Goal: Task Accomplishment & Management: Complete application form

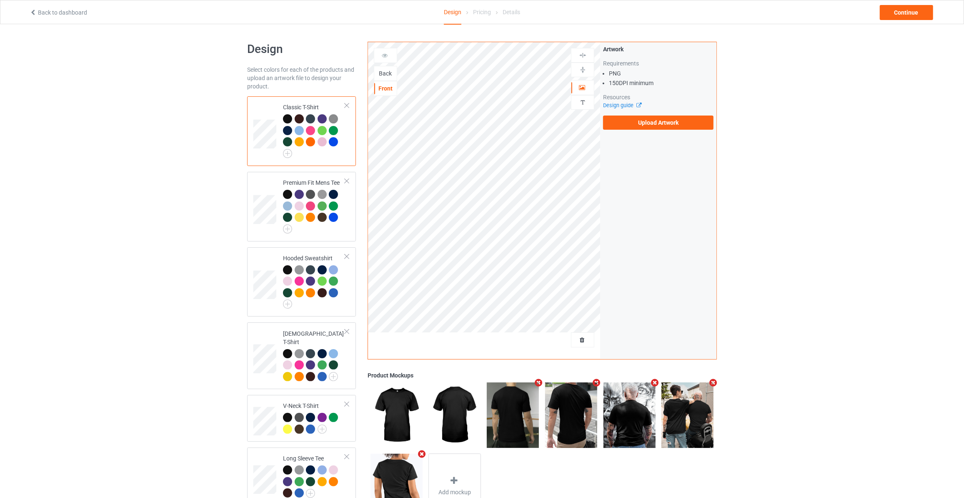
click at [379, 70] on div "Back" at bounding box center [385, 73] width 23 height 8
click at [678, 120] on label "Upload Artwork" at bounding box center [658, 122] width 110 height 14
click at [0, 0] on input "Upload Artwork" at bounding box center [0, 0] width 0 height 0
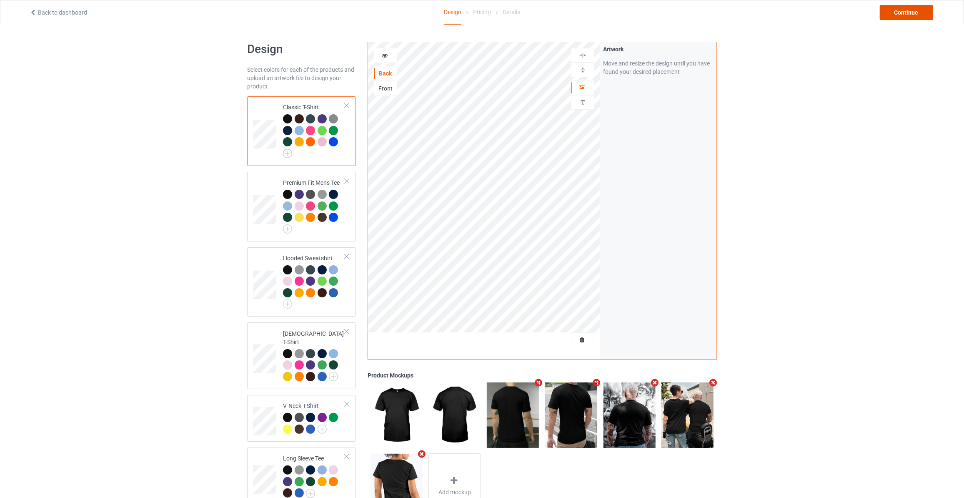
click at [913, 8] on div "Continue" at bounding box center [906, 12] width 53 height 15
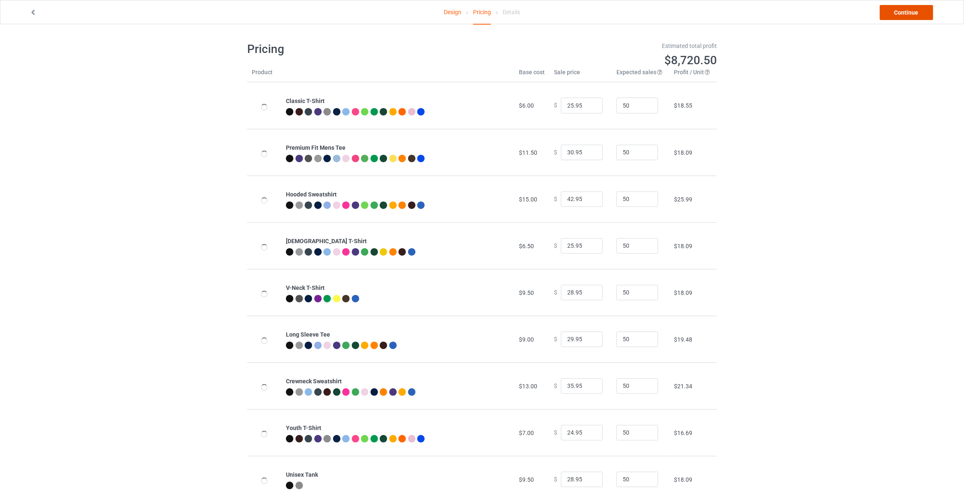
click at [913, 8] on link "Continue" at bounding box center [906, 12] width 53 height 15
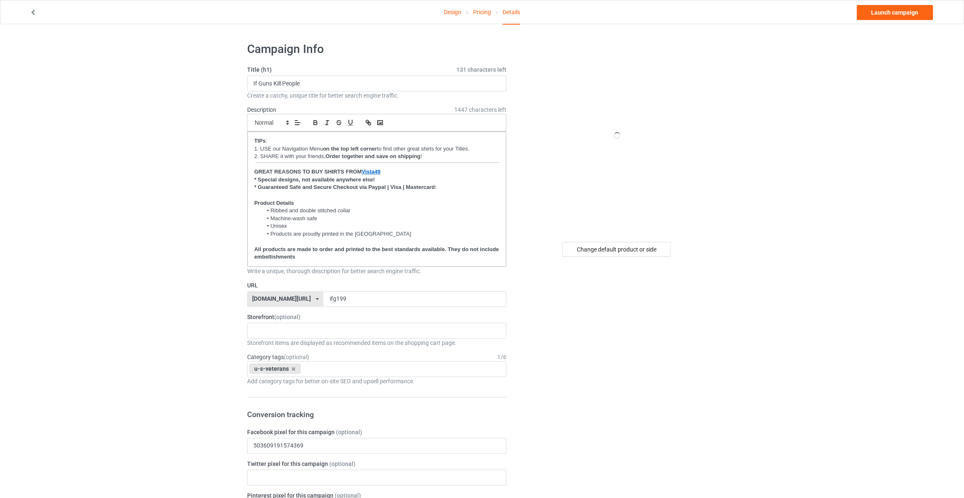
click at [607, 259] on div "Change default product or side" at bounding box center [617, 442] width 211 height 813
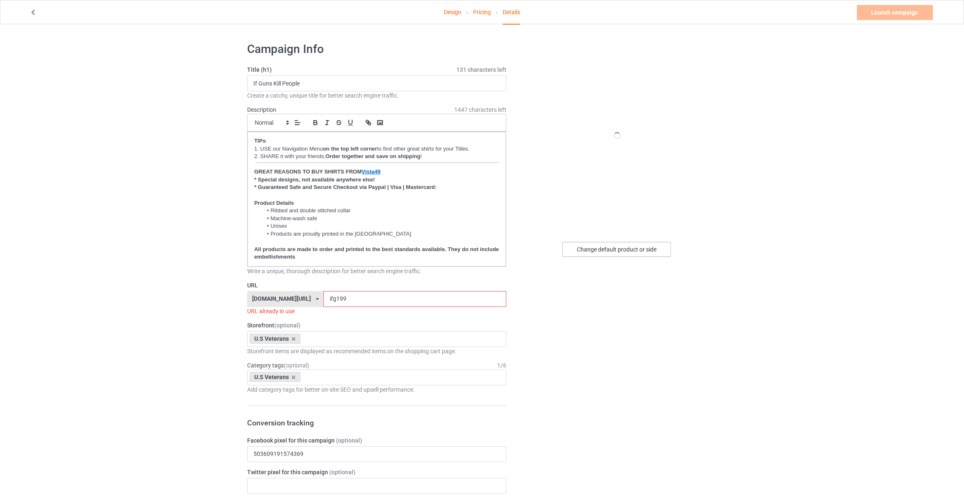
click at [625, 248] on div "Change default product or side" at bounding box center [616, 249] width 109 height 15
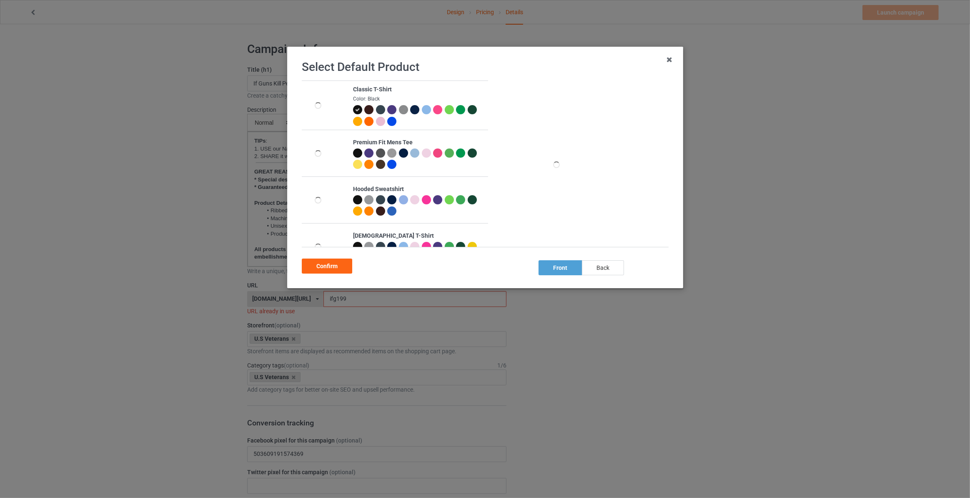
drag, startPoint x: 608, startPoint y: 268, endPoint x: 592, endPoint y: 269, distance: 15.4
click at [607, 269] on div "back" at bounding box center [603, 267] width 42 height 15
click at [321, 264] on div "Confirm" at bounding box center [327, 265] width 50 height 15
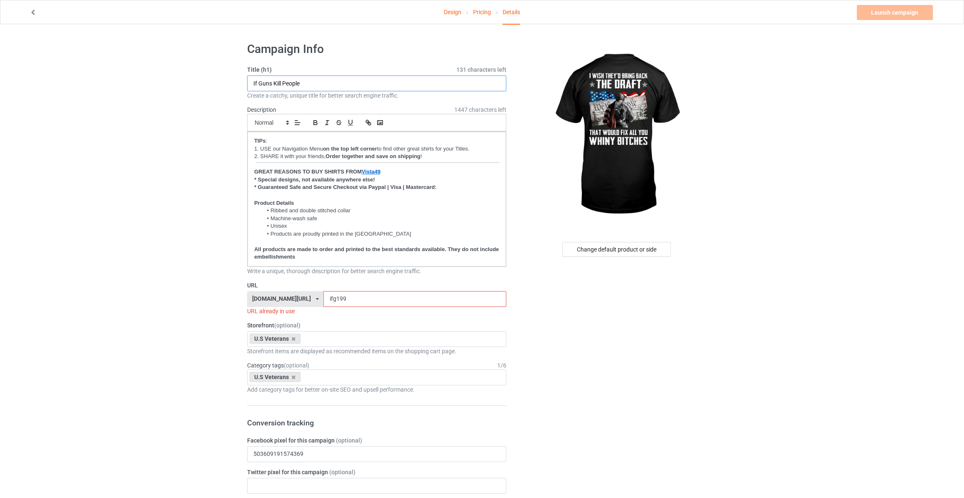
click at [364, 85] on input "If Guns Kill People" at bounding box center [376, 83] width 259 height 16
type input "I Wish They'd Bring Back The Draft That Would Fix All You Whiny B"
drag, startPoint x: 331, startPoint y: 298, endPoint x: 185, endPoint y: 282, distance: 147.2
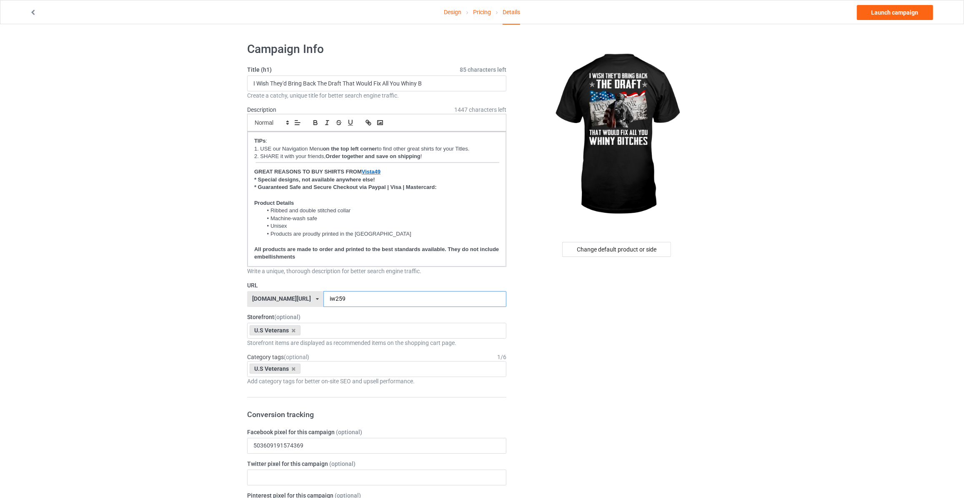
type input "iw259"
click at [894, 10] on link "Launch campaign" at bounding box center [895, 12] width 76 height 15
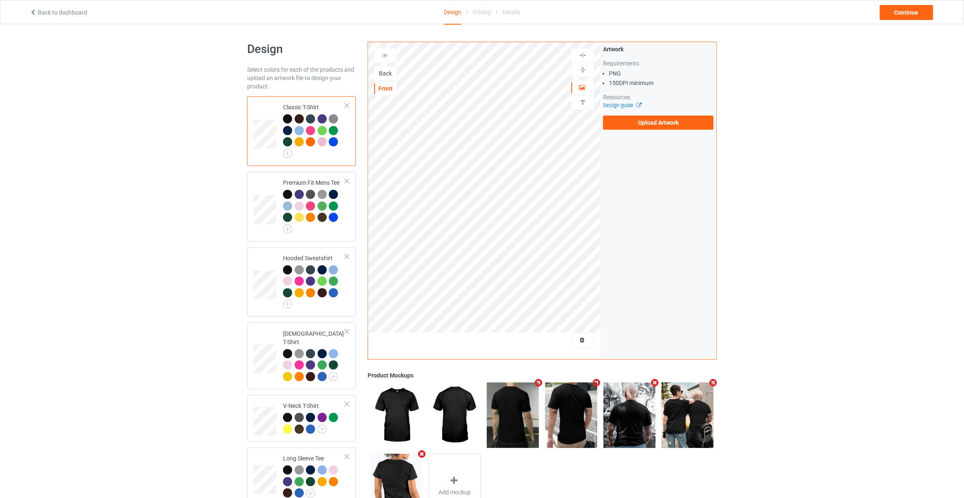
click at [389, 72] on div "Back" at bounding box center [385, 73] width 23 height 8
click at [674, 125] on label "Upload Artwork" at bounding box center [658, 122] width 110 height 14
click at [0, 0] on input "Upload Artwork" at bounding box center [0, 0] width 0 height 0
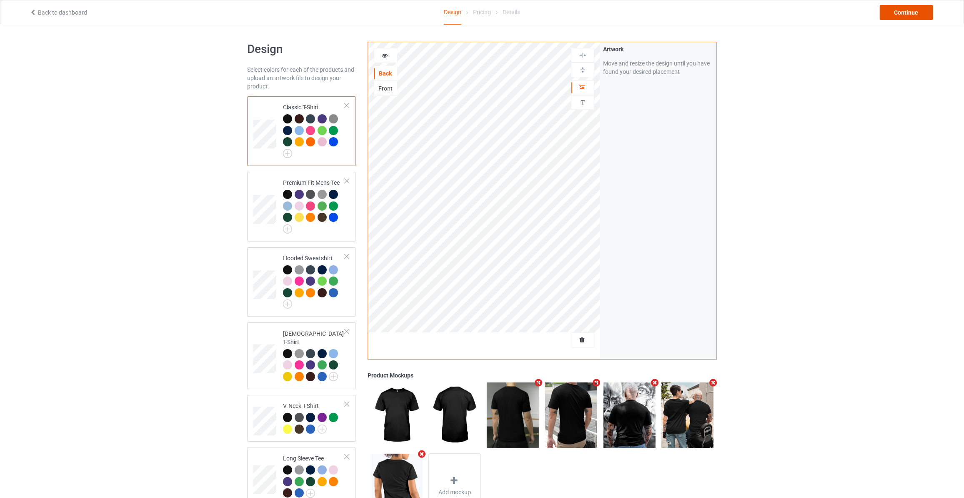
click at [911, 15] on div "Continue" at bounding box center [906, 12] width 53 height 15
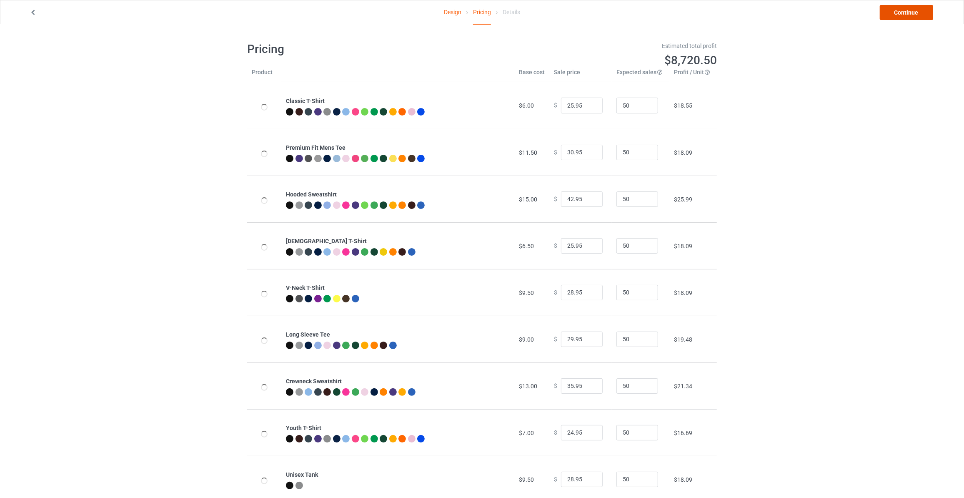
click at [911, 15] on link "Continue" at bounding box center [906, 12] width 53 height 15
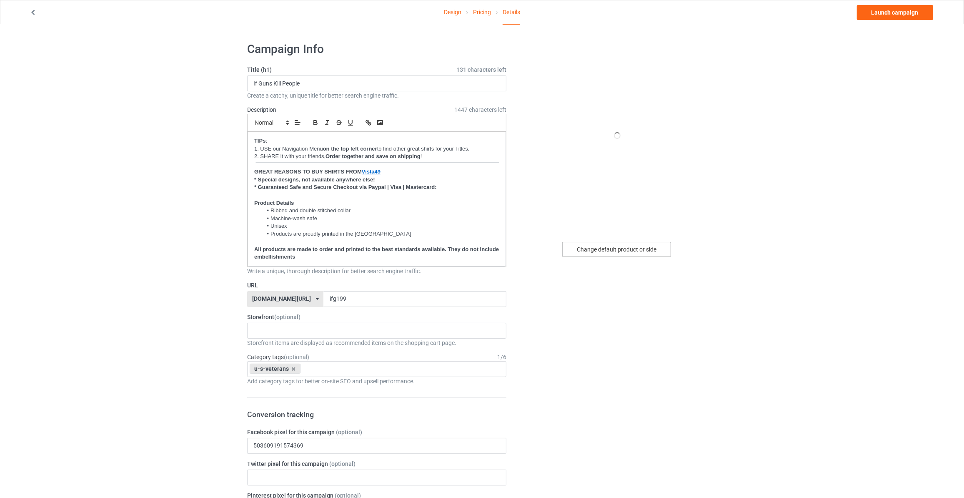
click at [648, 251] on div "Change default product or side" at bounding box center [616, 249] width 109 height 15
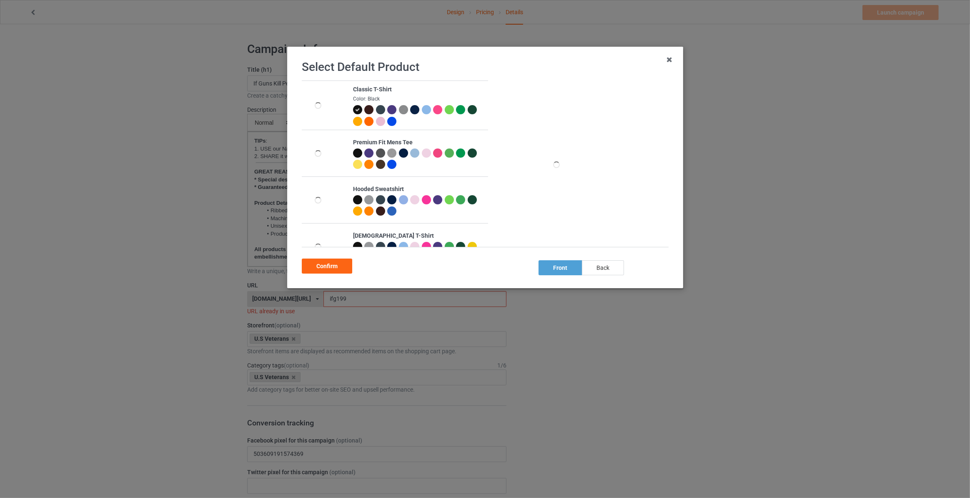
click at [600, 273] on div "back" at bounding box center [603, 267] width 42 height 15
click at [319, 261] on div "Confirm" at bounding box center [327, 265] width 50 height 15
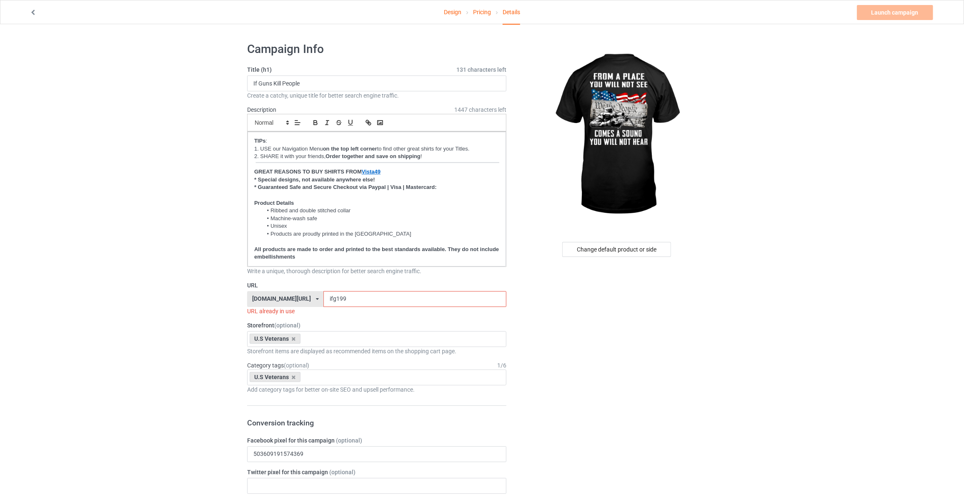
click at [372, 78] on input "If Guns Kill People" at bounding box center [376, 83] width 259 height 16
type input "From A Place You Will Not See Comes A Sound You Will Not Hear"
drag, startPoint x: 335, startPoint y: 297, endPoint x: 211, endPoint y: 303, distance: 124.0
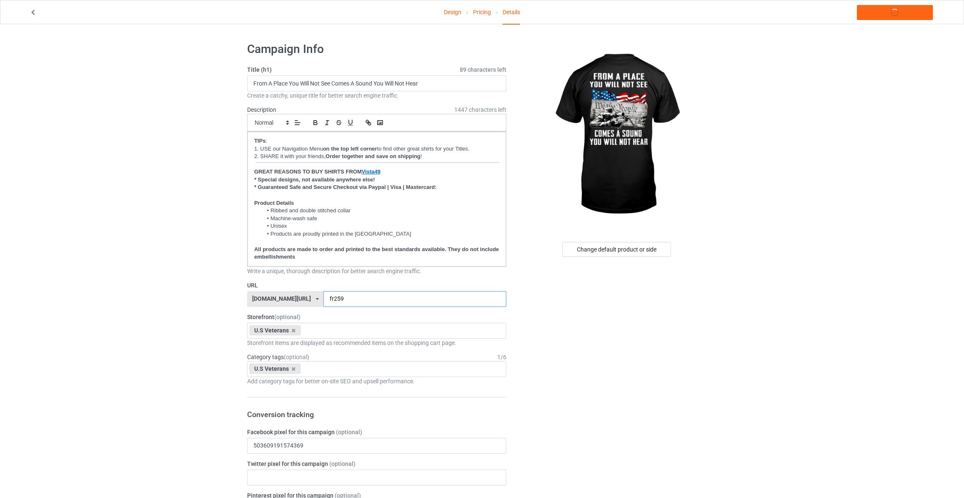
type input "fr259"
drag, startPoint x: 166, startPoint y: 259, endPoint x: 275, endPoint y: 293, distance: 113.8
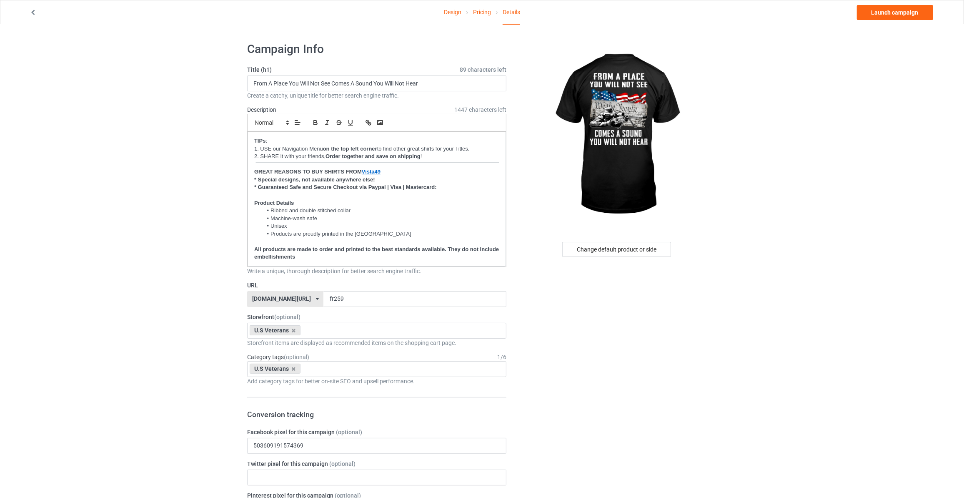
click at [890, 13] on link "Launch campaign" at bounding box center [895, 12] width 76 height 15
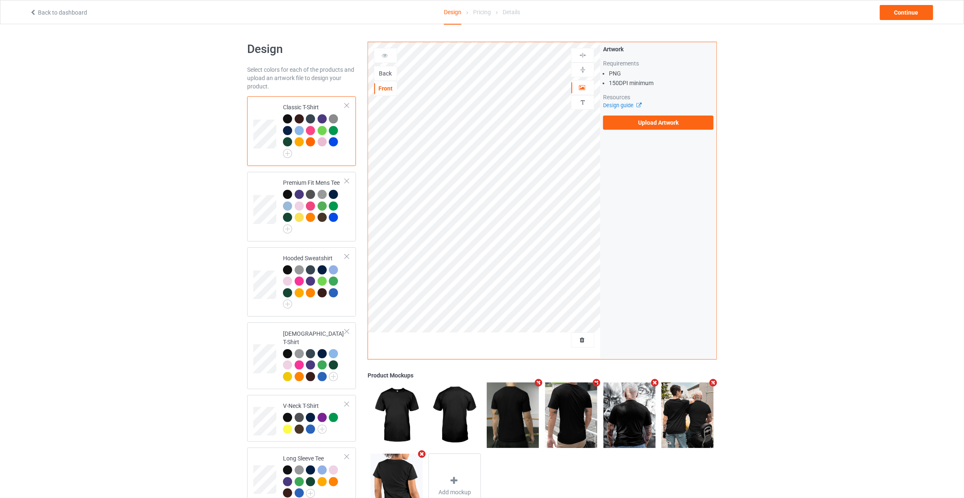
click at [387, 70] on div "Back" at bounding box center [385, 73] width 23 height 8
click at [645, 122] on label "Upload Artwork" at bounding box center [658, 122] width 110 height 14
click at [0, 0] on input "Upload Artwork" at bounding box center [0, 0] width 0 height 0
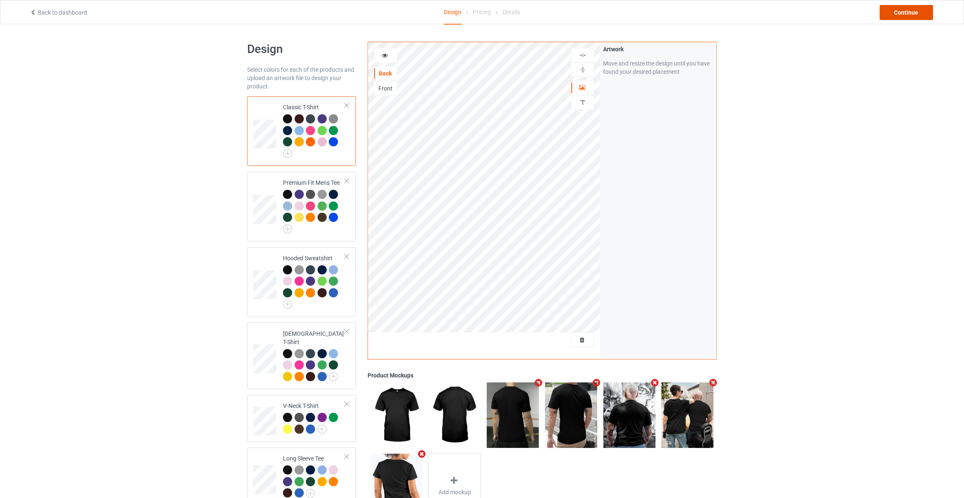
click at [899, 10] on div "Continue" at bounding box center [906, 12] width 53 height 15
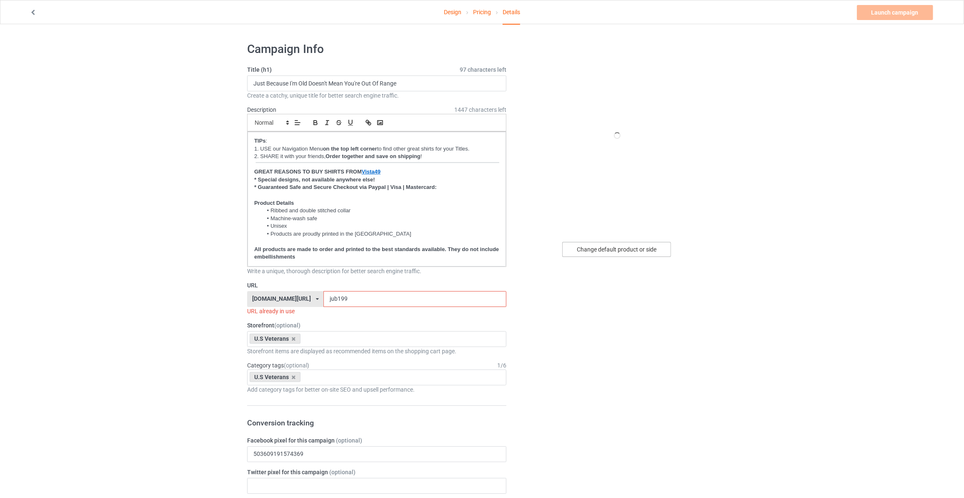
click at [613, 248] on div "Change default product or side" at bounding box center [616, 249] width 109 height 15
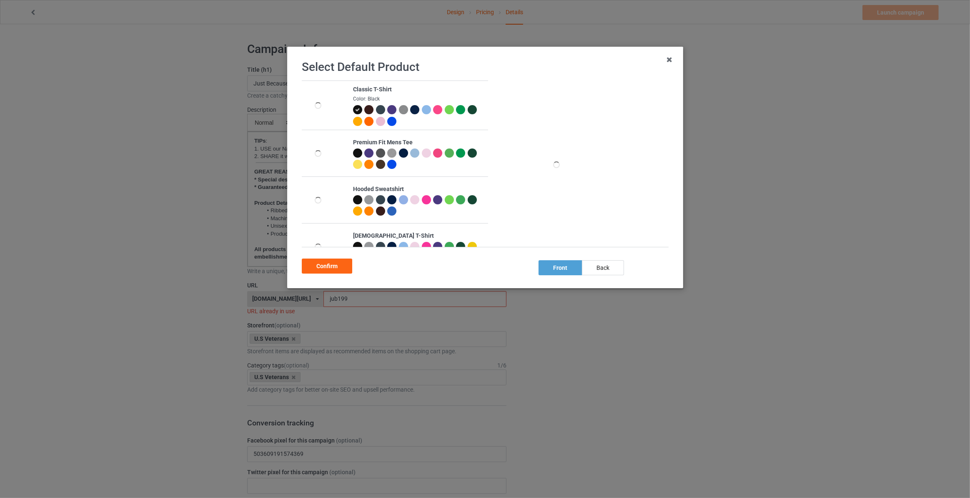
click at [605, 269] on div "back" at bounding box center [603, 267] width 42 height 15
click at [333, 269] on div "Confirm" at bounding box center [327, 265] width 50 height 15
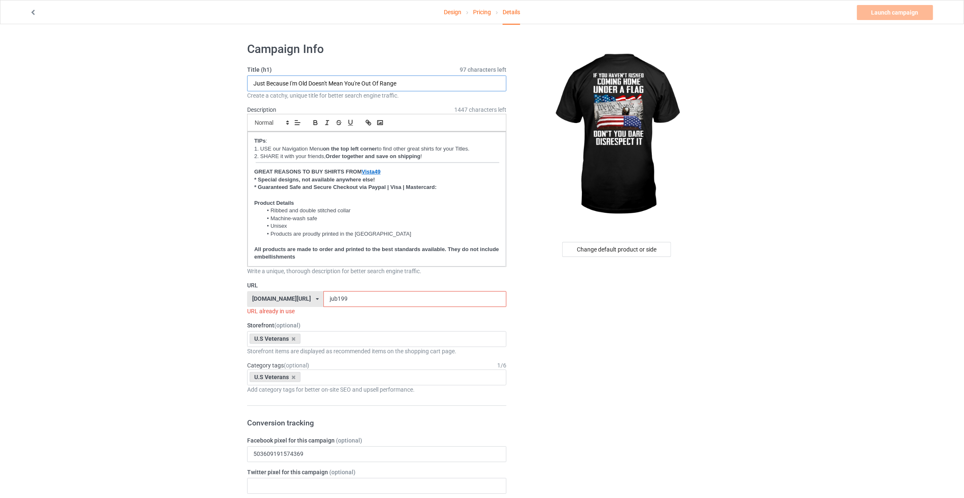
click at [414, 87] on input "Just Because I'm Old Doesn't Mean You're Out Of Range" at bounding box center [376, 83] width 259 height 16
type input "If You Haven't Risked Coming Home Under A Flag Don't You Dare Disrespect It"
drag, startPoint x: 331, startPoint y: 294, endPoint x: 206, endPoint y: 284, distance: 125.9
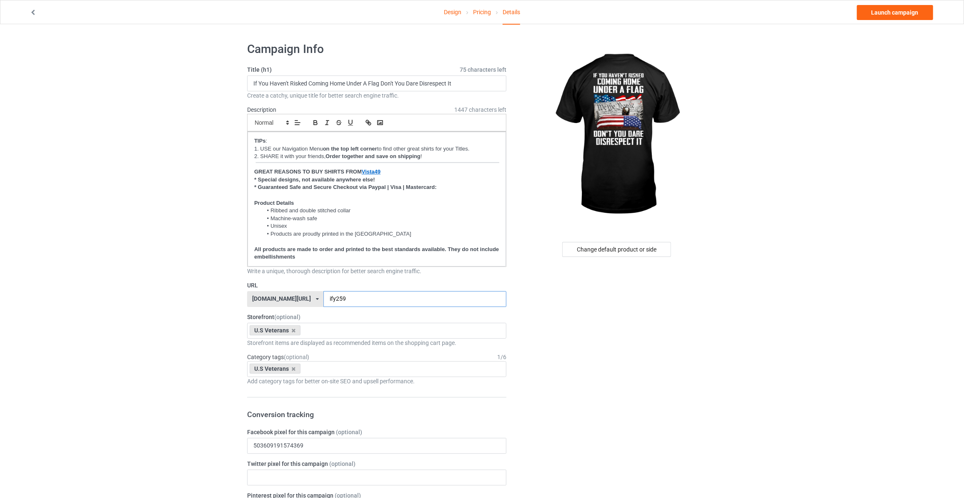
type input "ify259"
click at [894, 6] on link "Launch campaign" at bounding box center [895, 12] width 76 height 15
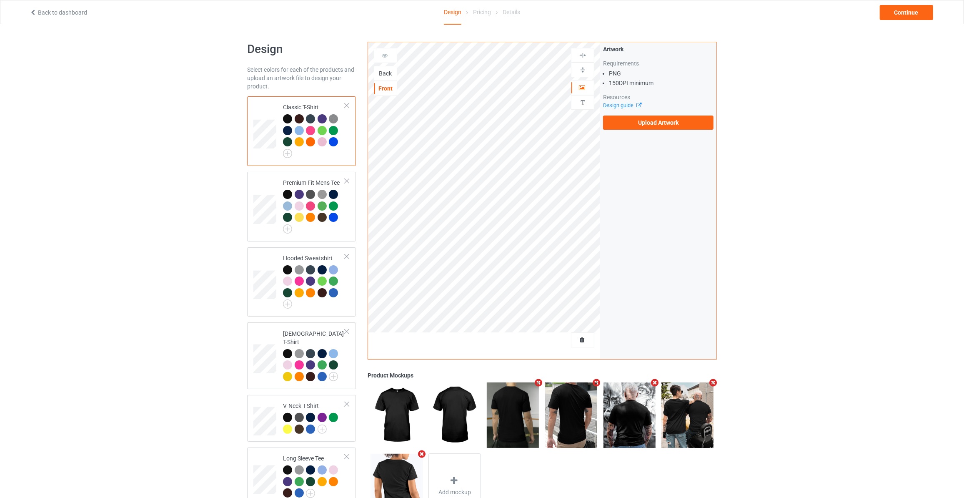
click at [386, 73] on div "Back" at bounding box center [385, 73] width 23 height 8
click at [647, 121] on label "Upload Artwork" at bounding box center [658, 122] width 110 height 14
click at [0, 0] on input "Upload Artwork" at bounding box center [0, 0] width 0 height 0
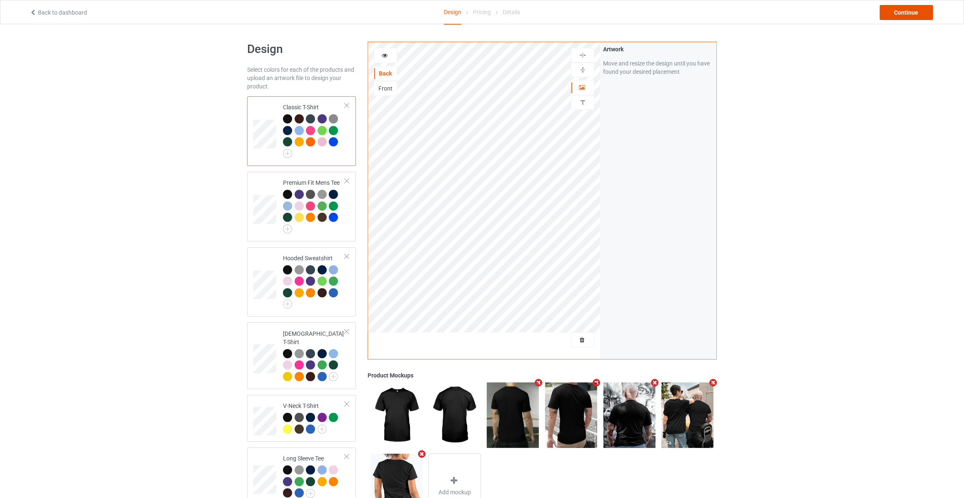
click at [893, 11] on div "Continue" at bounding box center [906, 12] width 53 height 15
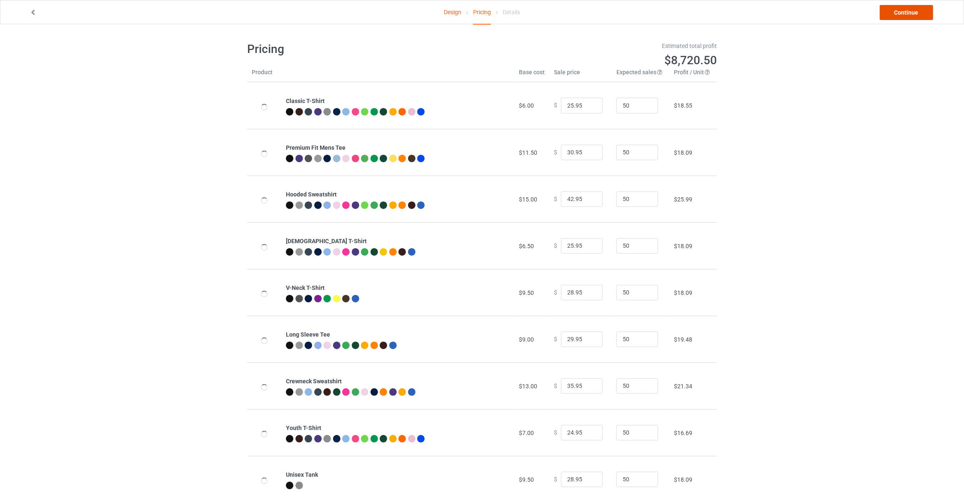
click at [893, 11] on link "Continue" at bounding box center [906, 12] width 53 height 15
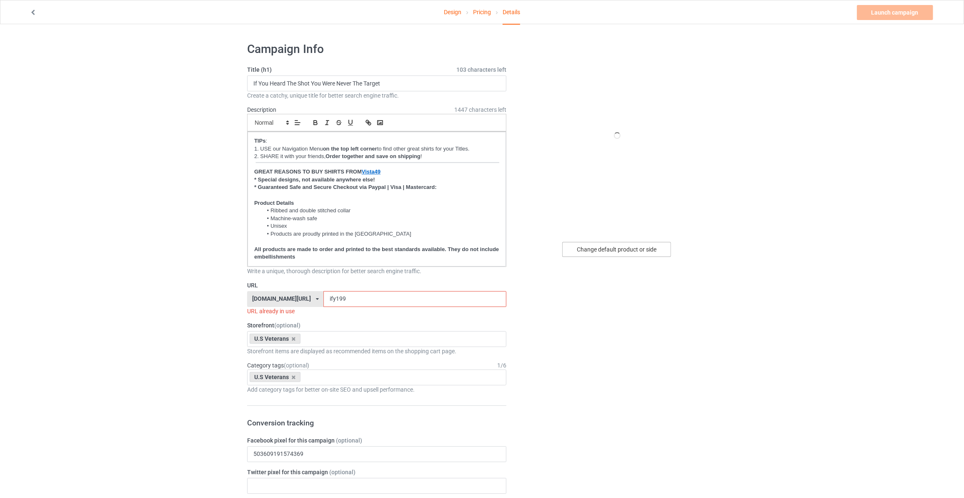
click at [589, 248] on div "Change default product or side" at bounding box center [616, 249] width 109 height 15
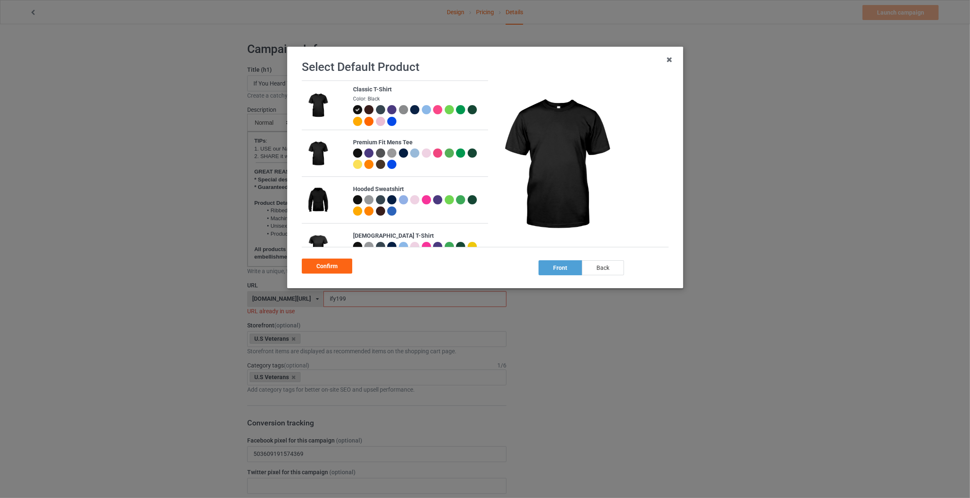
click at [605, 265] on div "back" at bounding box center [603, 267] width 42 height 15
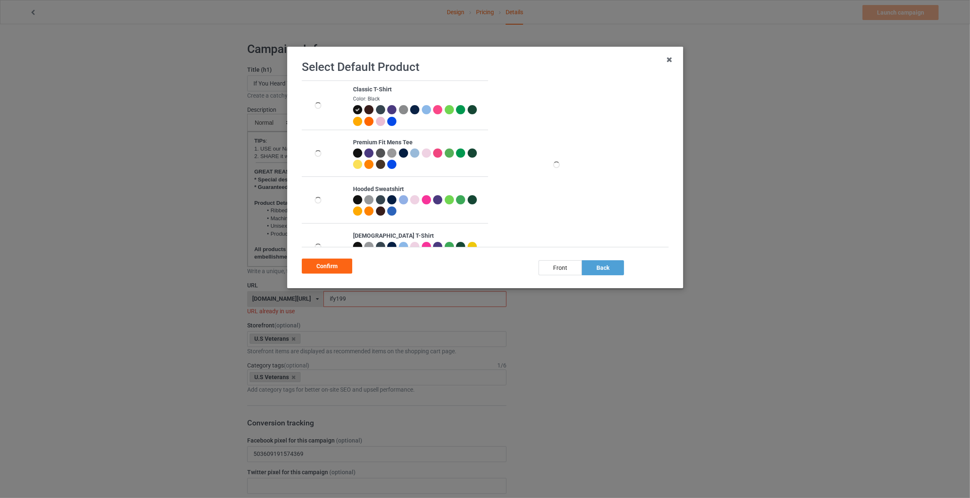
click at [324, 270] on div "Confirm" at bounding box center [327, 265] width 50 height 15
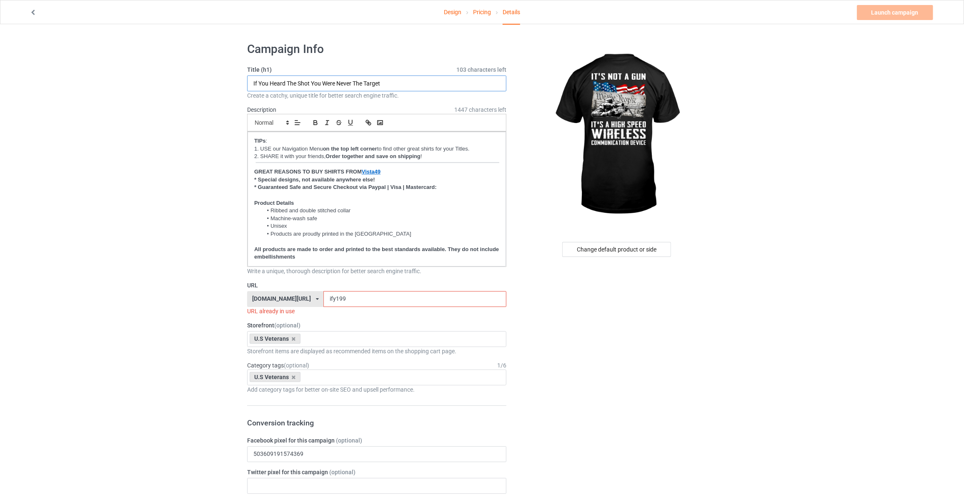
click at [407, 82] on input "If You Heard The Shot You Were Never The Target" at bounding box center [376, 83] width 259 height 16
type input "It's Not A Gun It's A High Speed Wireless Communication Device"
drag, startPoint x: 353, startPoint y: 301, endPoint x: 124, endPoint y: 287, distance: 229.3
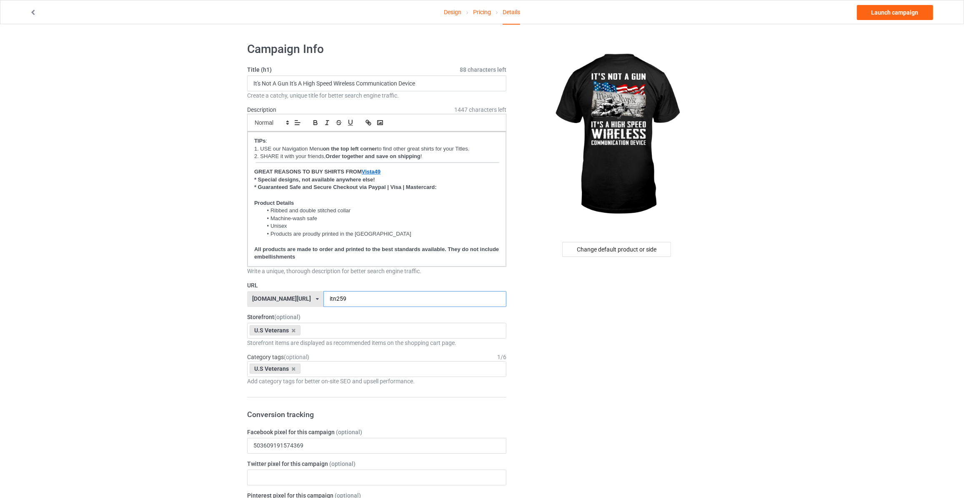
type input "itn259"
click at [898, 16] on link "Launch campaign" at bounding box center [895, 12] width 76 height 15
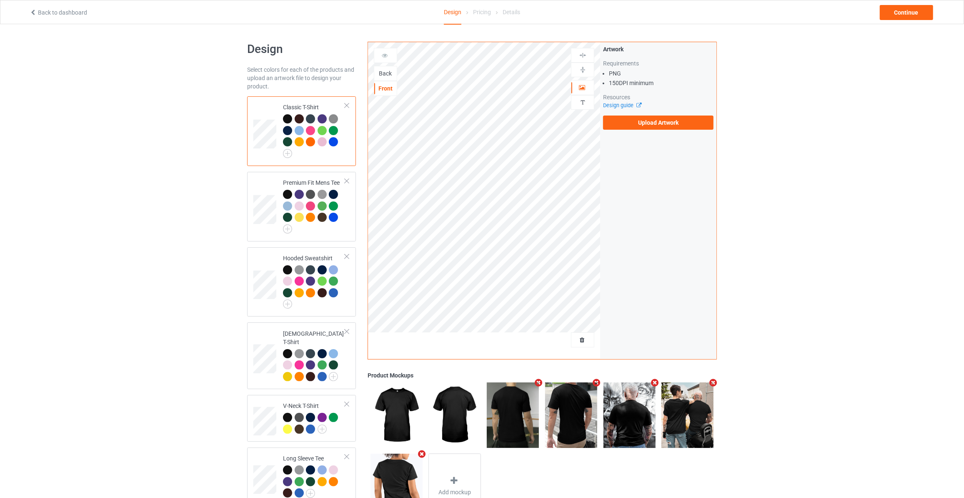
click at [386, 73] on div "Back" at bounding box center [385, 73] width 23 height 8
click at [650, 122] on label "Upload Artwork" at bounding box center [658, 122] width 110 height 14
click at [0, 0] on input "Upload Artwork" at bounding box center [0, 0] width 0 height 0
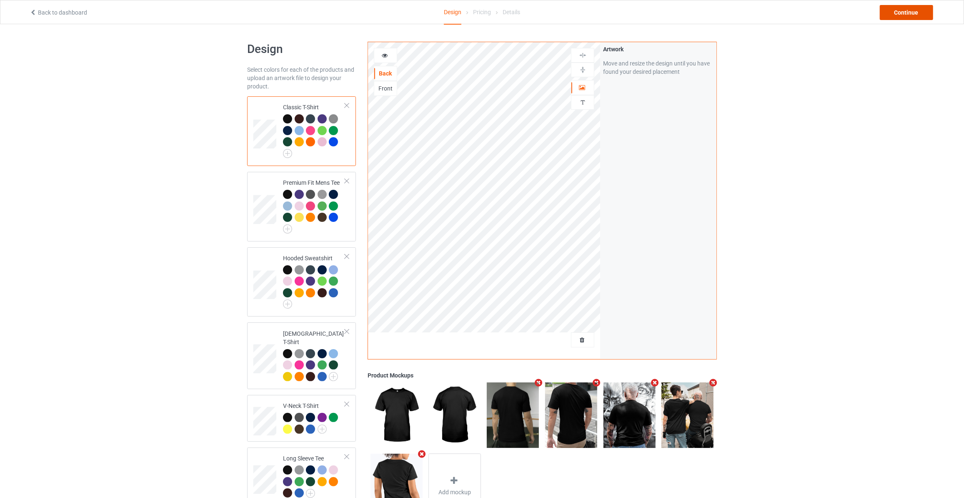
click at [914, 12] on div "Continue" at bounding box center [906, 12] width 53 height 15
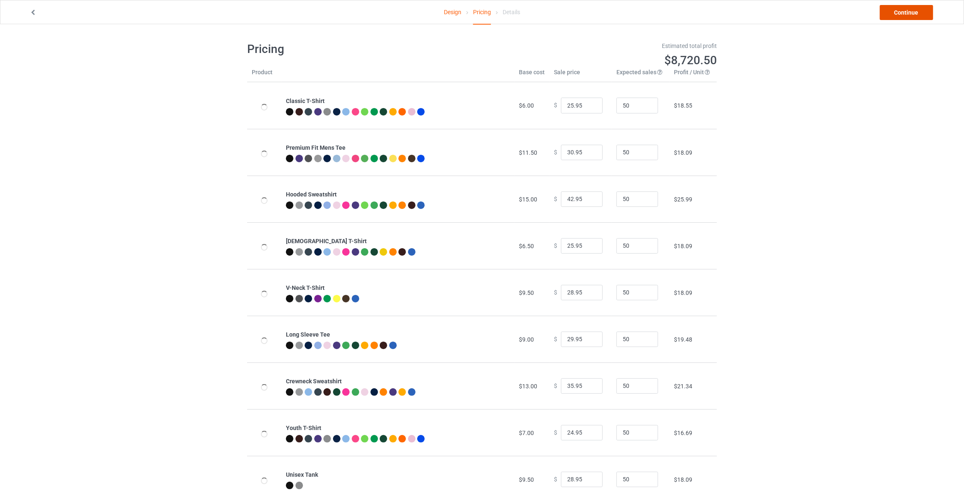
click at [914, 12] on link "Continue" at bounding box center [906, 12] width 53 height 15
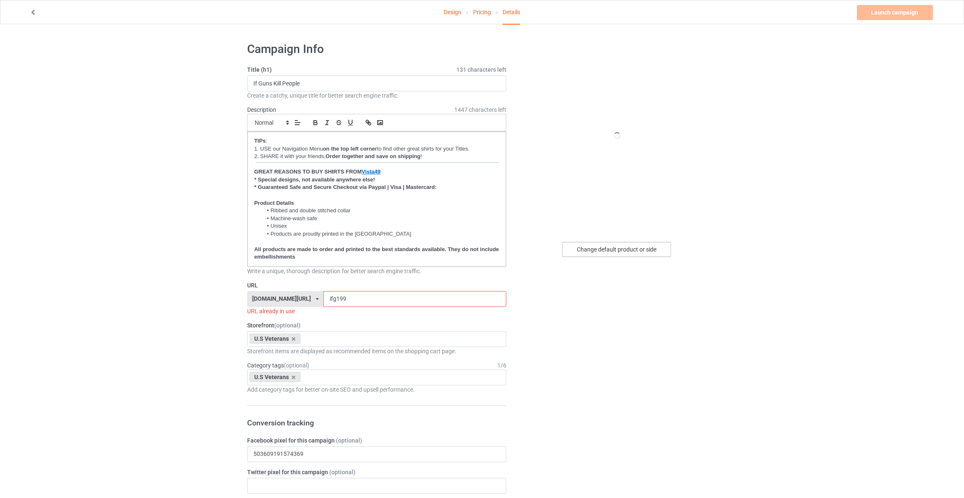
click at [626, 252] on div "Change default product or side" at bounding box center [616, 249] width 109 height 15
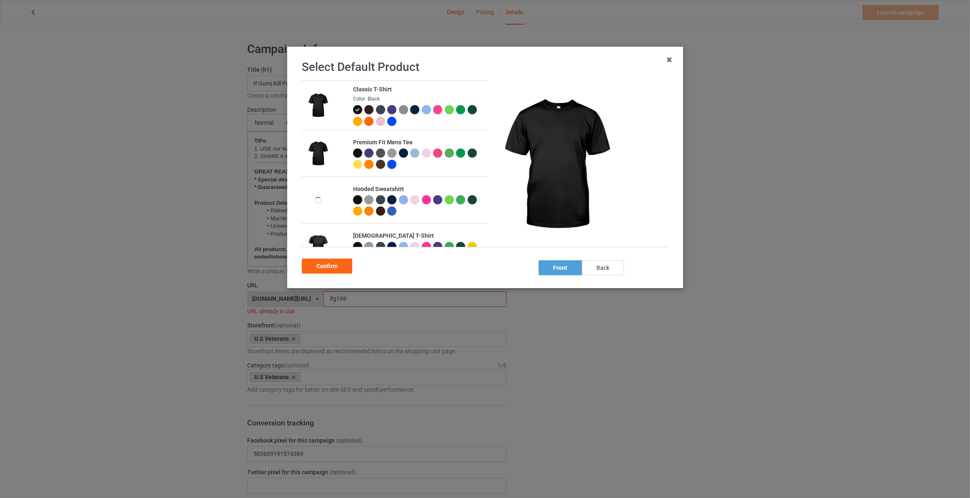
click at [598, 267] on div "back" at bounding box center [603, 267] width 42 height 15
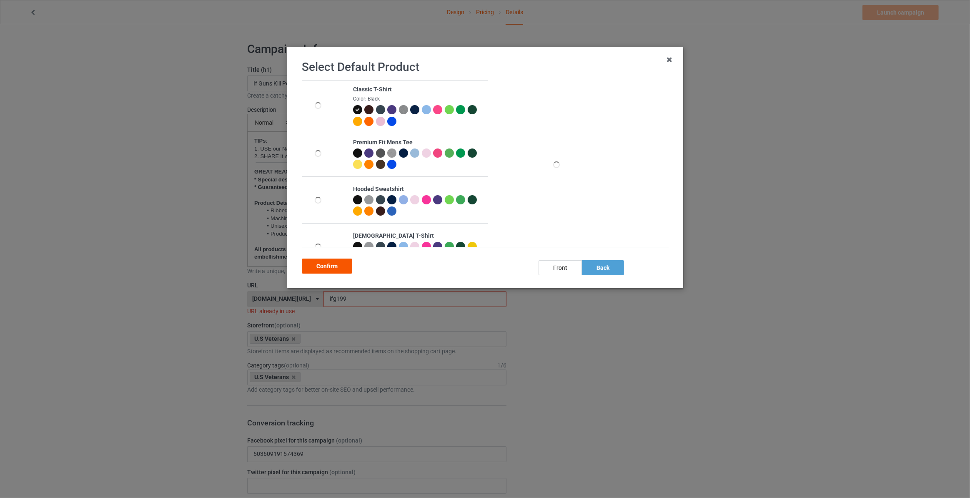
click at [314, 263] on div "Confirm" at bounding box center [327, 265] width 50 height 15
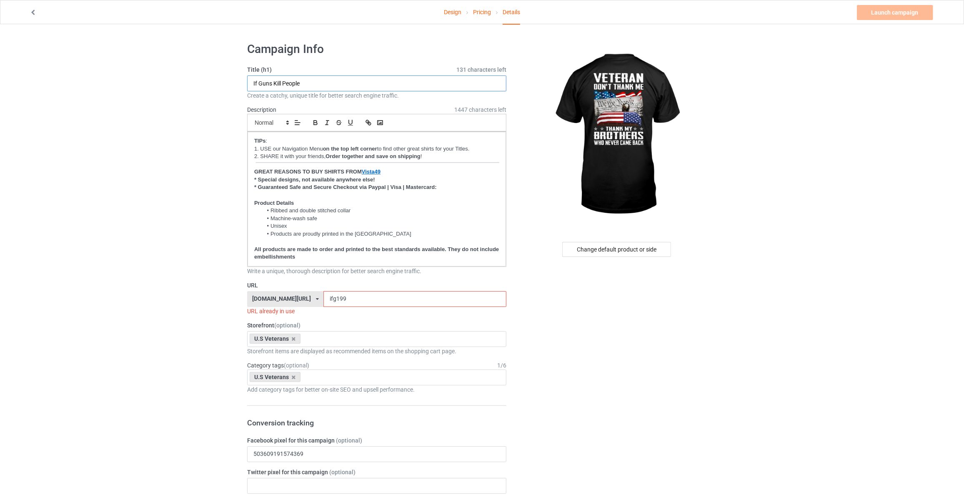
click at [313, 85] on input "If Guns Kill People" at bounding box center [376, 83] width 259 height 16
type input "V"
type input "Veteran Don't Thank Me Thank My Brothers Who Never Came Back"
drag, startPoint x: 347, startPoint y: 295, endPoint x: 145, endPoint y: 273, distance: 203.8
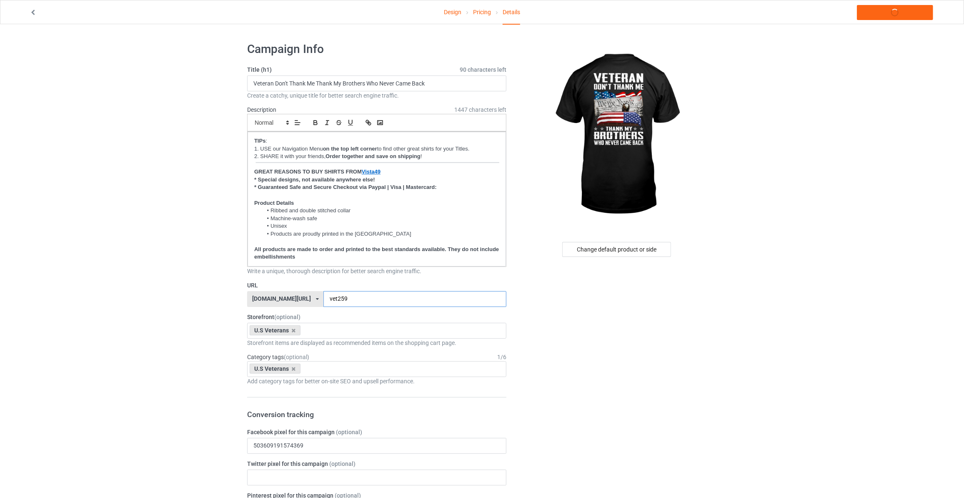
type input "vet259"
click at [906, 14] on link "Launch campaign" at bounding box center [895, 12] width 76 height 15
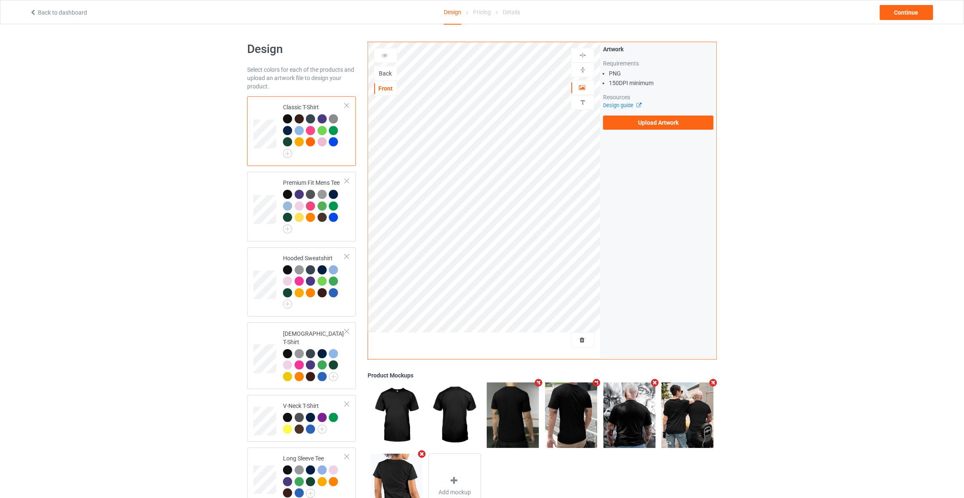
click at [384, 73] on div "Back" at bounding box center [385, 73] width 23 height 8
click at [645, 121] on label "Upload Artwork" at bounding box center [658, 122] width 110 height 14
click at [0, 0] on input "Upload Artwork" at bounding box center [0, 0] width 0 height 0
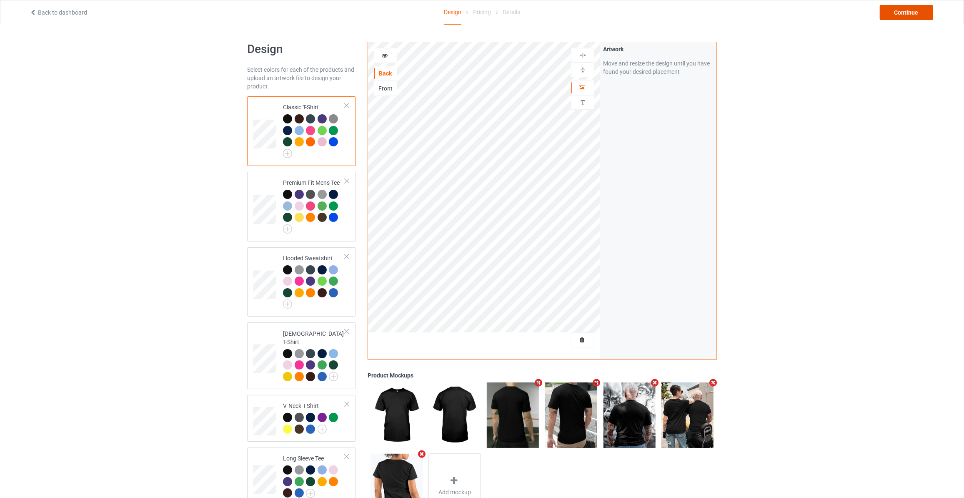
click at [927, 10] on div "Continue" at bounding box center [906, 12] width 53 height 15
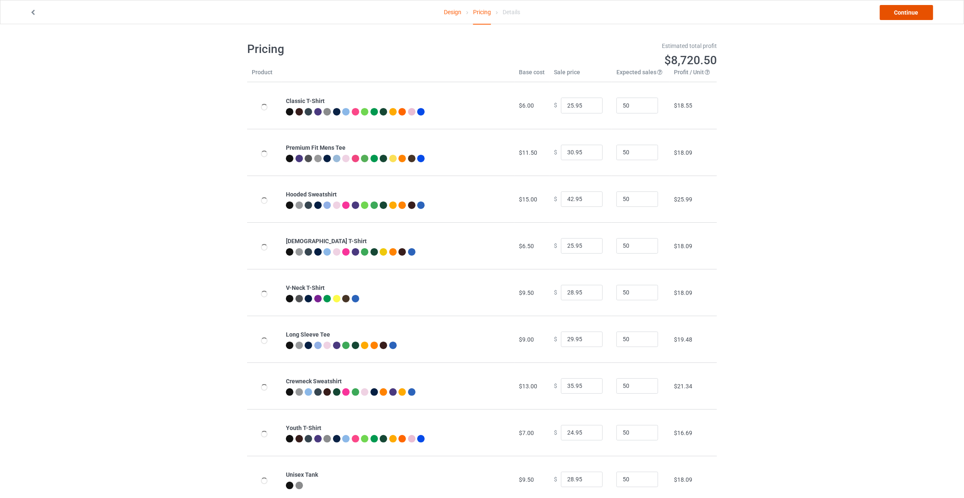
click at [911, 15] on link "Continue" at bounding box center [906, 12] width 53 height 15
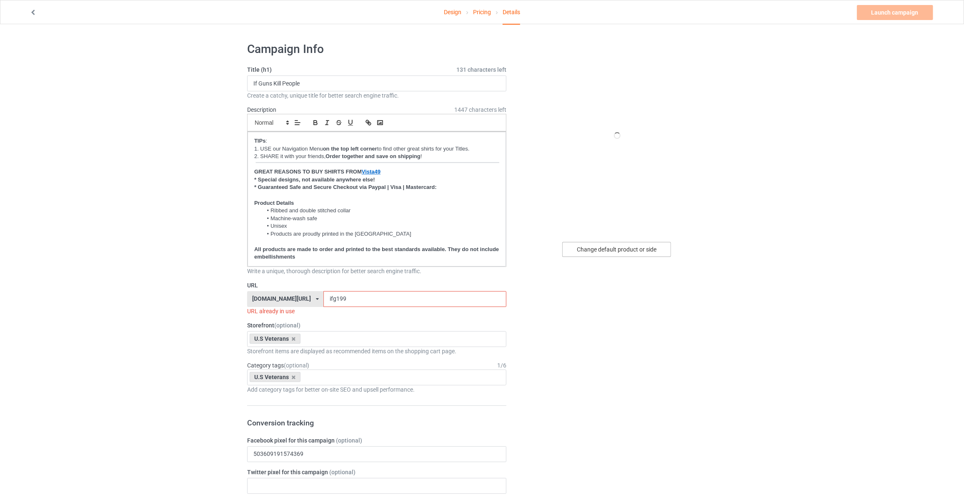
click at [622, 247] on div "Change default product or side" at bounding box center [616, 249] width 109 height 15
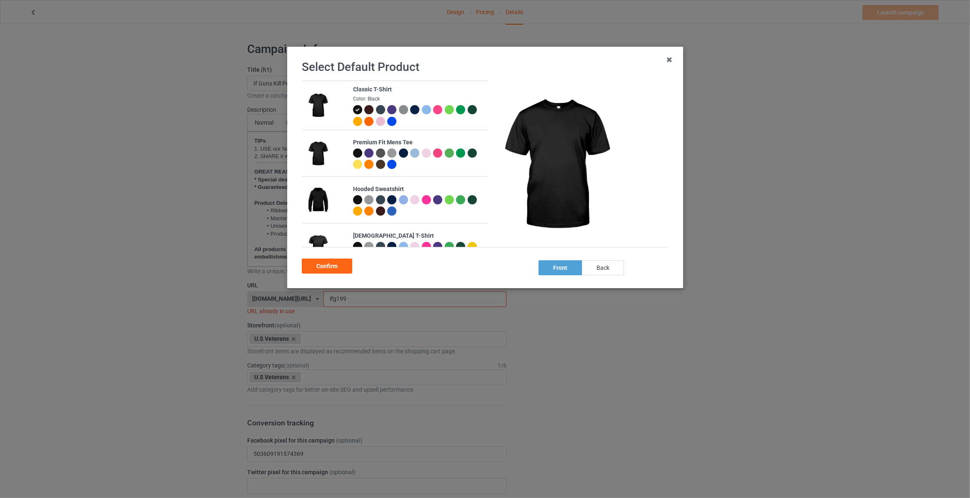
click at [600, 268] on div "back" at bounding box center [603, 267] width 42 height 15
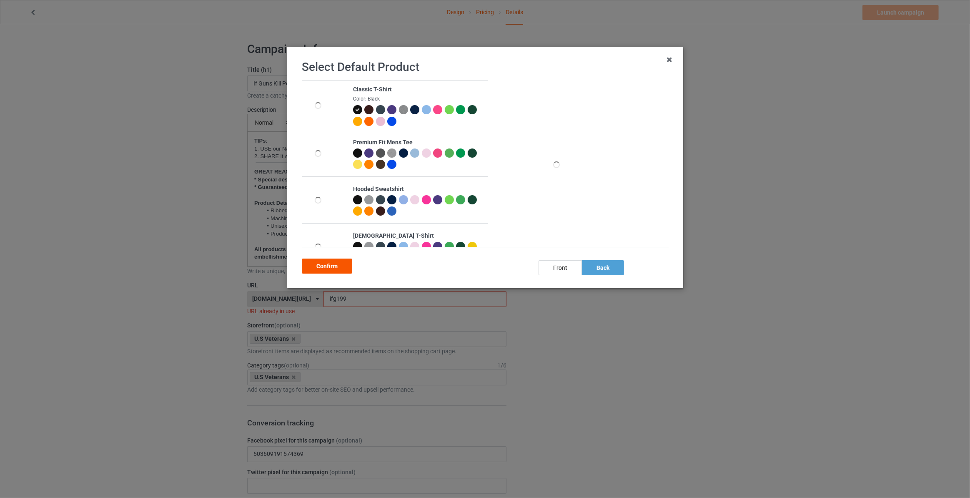
click at [322, 268] on div "Confirm" at bounding box center [327, 265] width 50 height 15
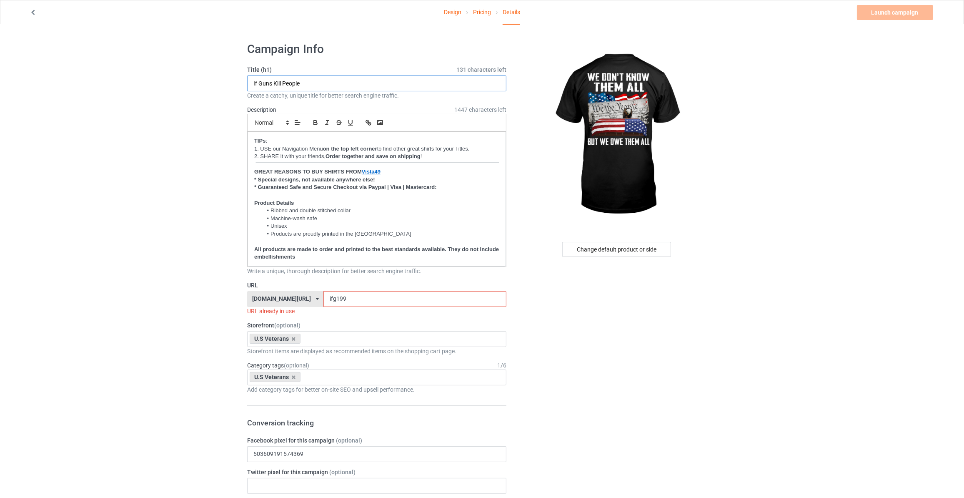
click at [377, 81] on input "If Guns Kill People" at bounding box center [376, 83] width 259 height 16
type input "We Don't Know Them All But We Owe Them All"
drag, startPoint x: 338, startPoint y: 294, endPoint x: 196, endPoint y: 297, distance: 142.6
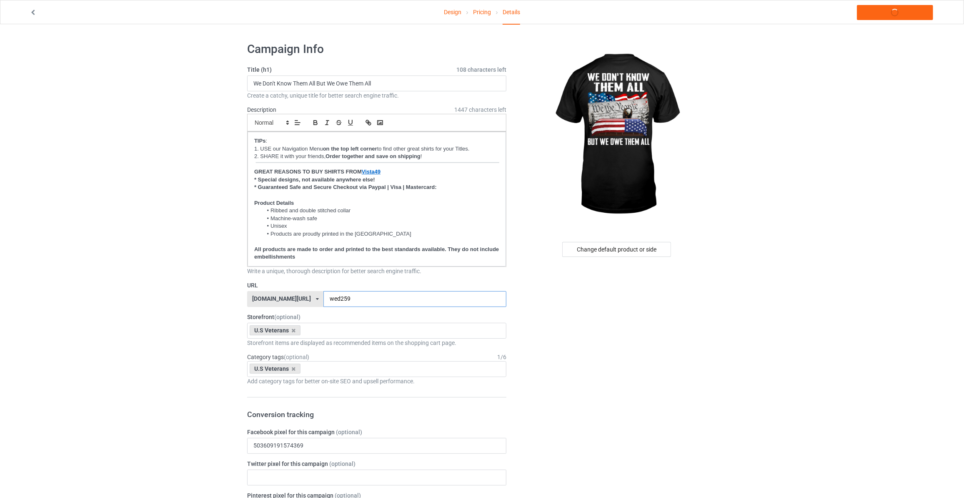
type input "wed259"
click at [897, 12] on link "Launch campaign" at bounding box center [895, 12] width 76 height 15
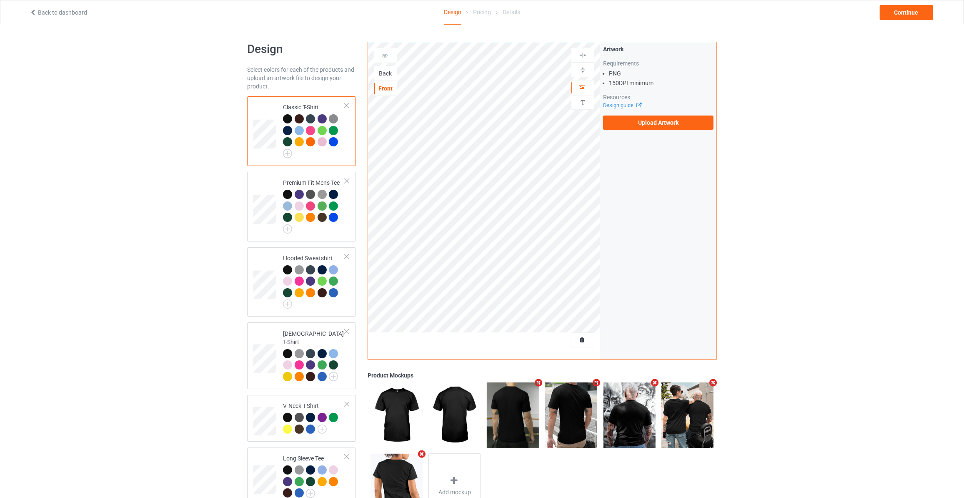
click at [393, 72] on div "Back" at bounding box center [385, 73] width 23 height 8
click at [641, 117] on label "Upload Artwork" at bounding box center [658, 122] width 110 height 14
click at [0, 0] on input "Upload Artwork" at bounding box center [0, 0] width 0 height 0
click at [672, 118] on label "Upload Artwork" at bounding box center [658, 122] width 110 height 14
click at [0, 0] on input "Upload Artwork" at bounding box center [0, 0] width 0 height 0
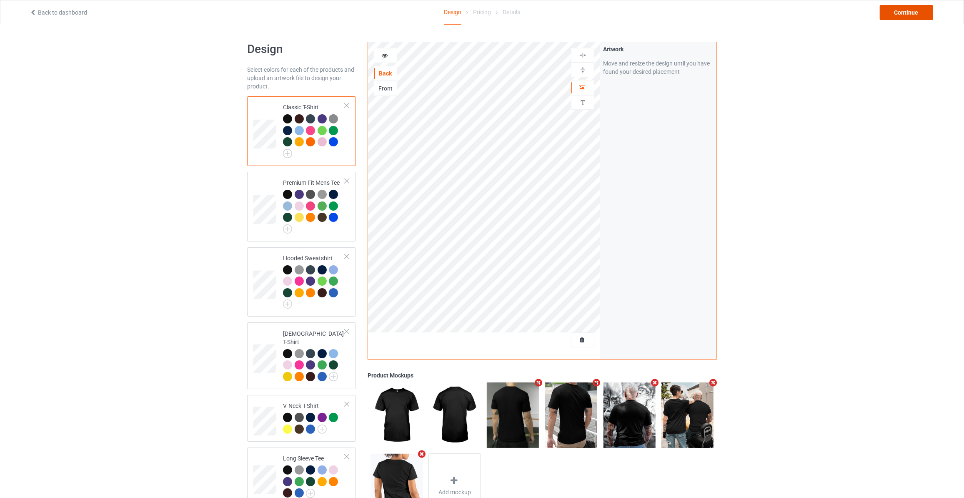
click at [900, 15] on div "Continue" at bounding box center [906, 12] width 53 height 15
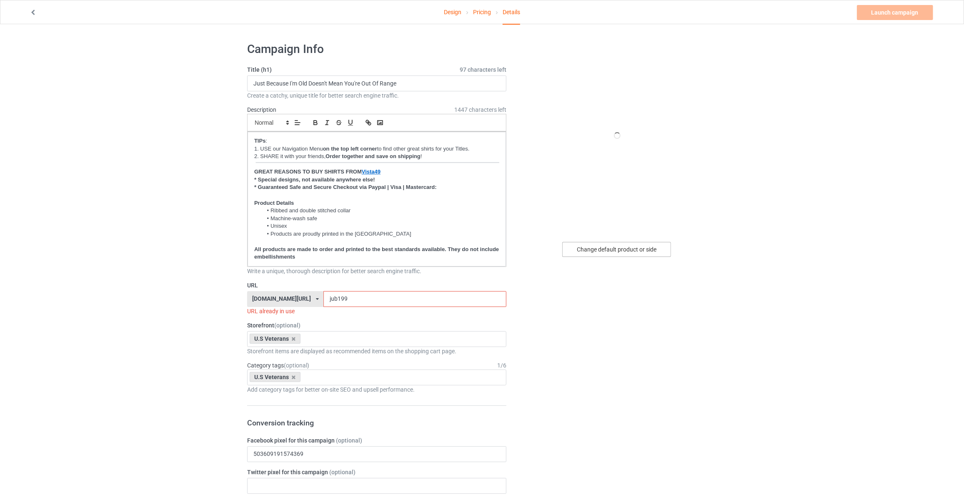
click at [614, 249] on div "Change default product or side" at bounding box center [616, 249] width 109 height 15
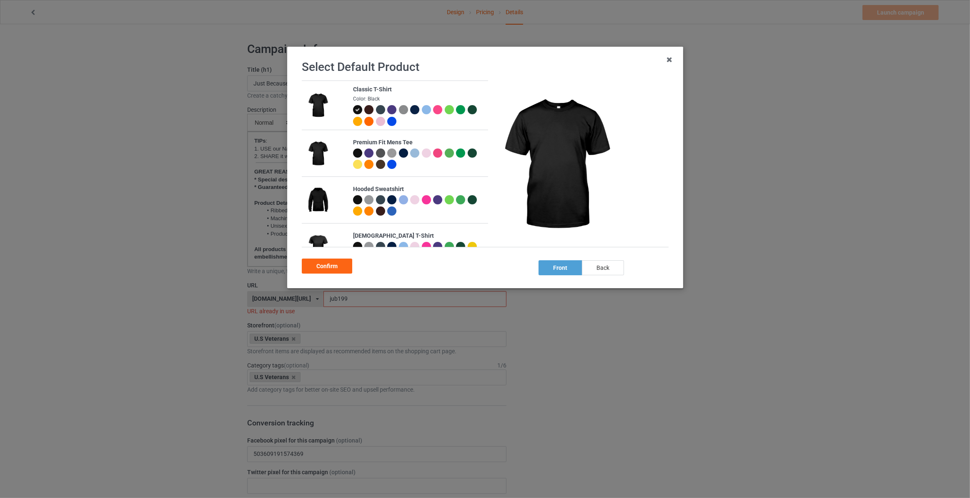
click at [603, 268] on div "back" at bounding box center [603, 267] width 42 height 15
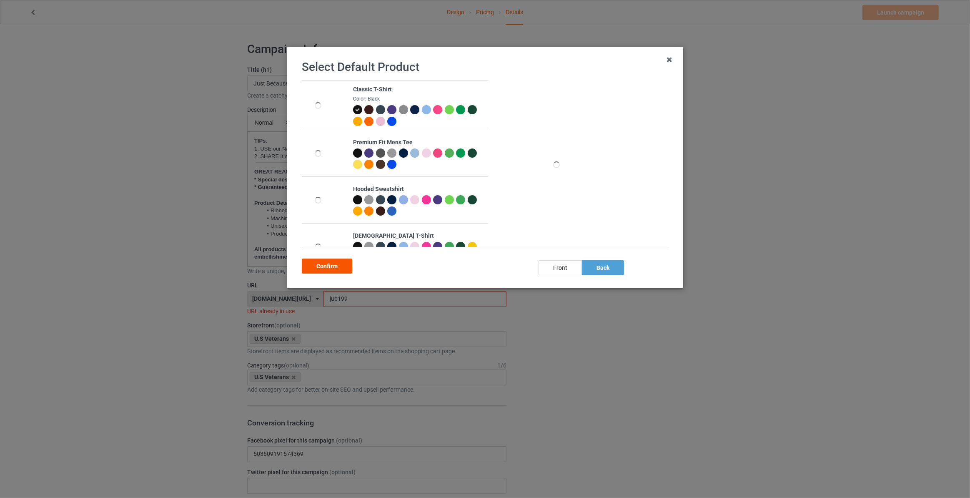
click at [333, 270] on div "Confirm" at bounding box center [327, 265] width 50 height 15
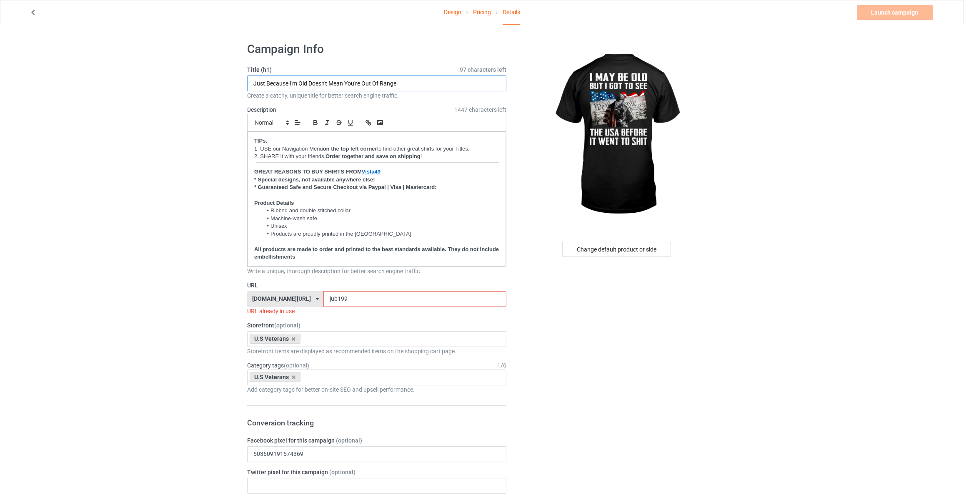
click at [378, 85] on input "Just Because I'm Old Doesn't Mean You're Out Of Range" at bounding box center [376, 83] width 259 height 16
type input "I May Be Old But I Got To See The USA Before It Went To S"
click at [339, 289] on div "URL vista49.com/ aloha49.com/ aloprintsong.com/ combsgift.com/ lovesonglyric.co…" at bounding box center [376, 298] width 259 height 34
drag, startPoint x: 338, startPoint y: 294, endPoint x: 165, endPoint y: 265, distance: 175.5
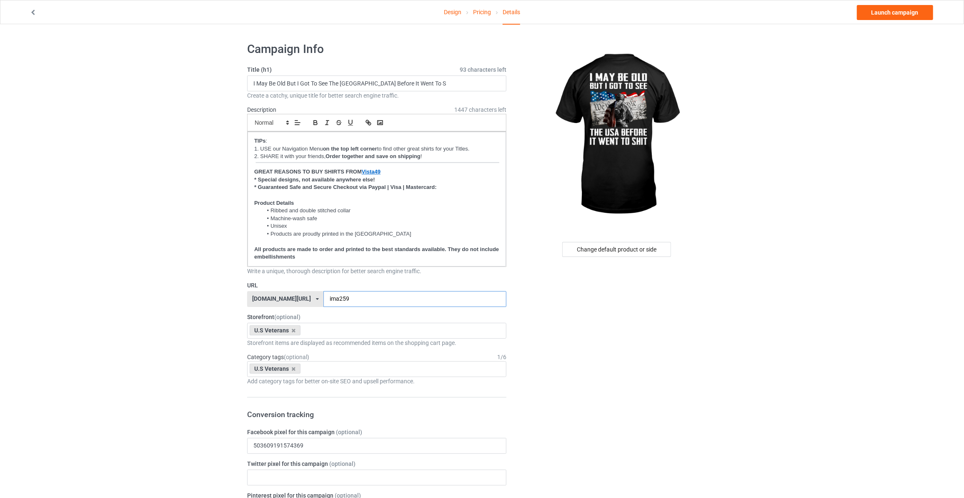
type input "ima259"
click at [888, 15] on link "Launch campaign" at bounding box center [895, 12] width 76 height 15
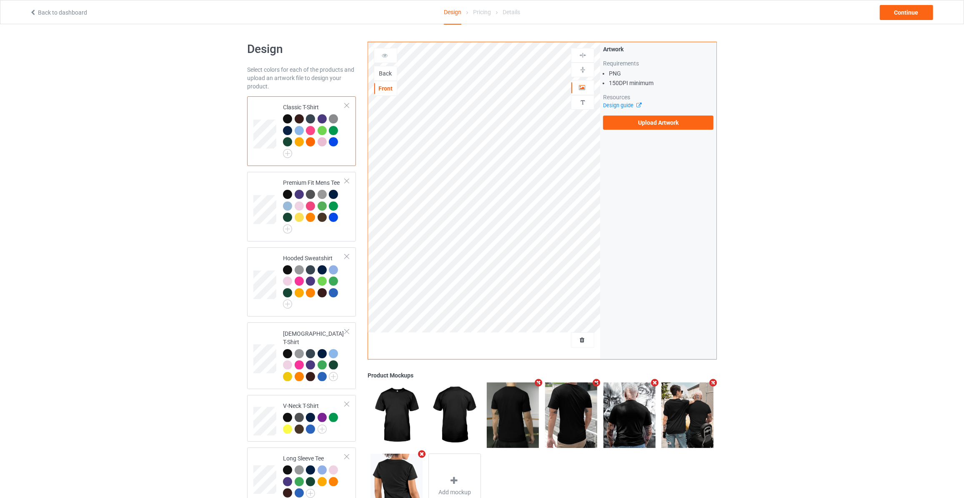
click at [389, 71] on div "Back" at bounding box center [385, 73] width 23 height 8
click at [634, 123] on label "Upload Artwork" at bounding box center [658, 122] width 110 height 14
click at [0, 0] on input "Upload Artwork" at bounding box center [0, 0] width 0 height 0
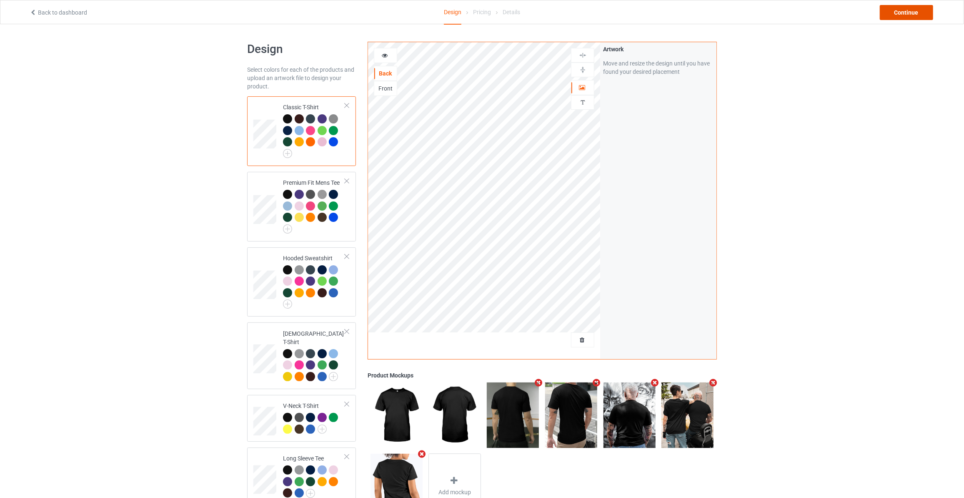
click at [912, 7] on div "Continue" at bounding box center [906, 12] width 53 height 15
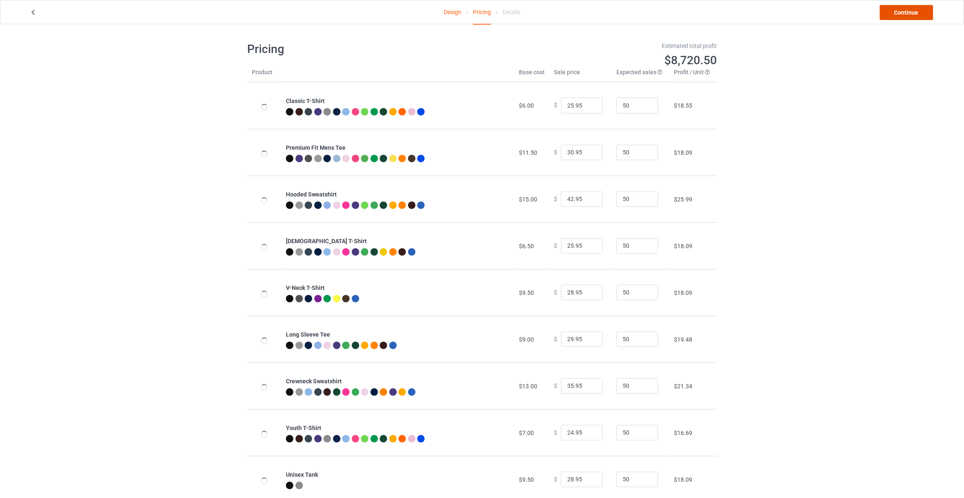
click at [900, 14] on link "Continue" at bounding box center [906, 12] width 53 height 15
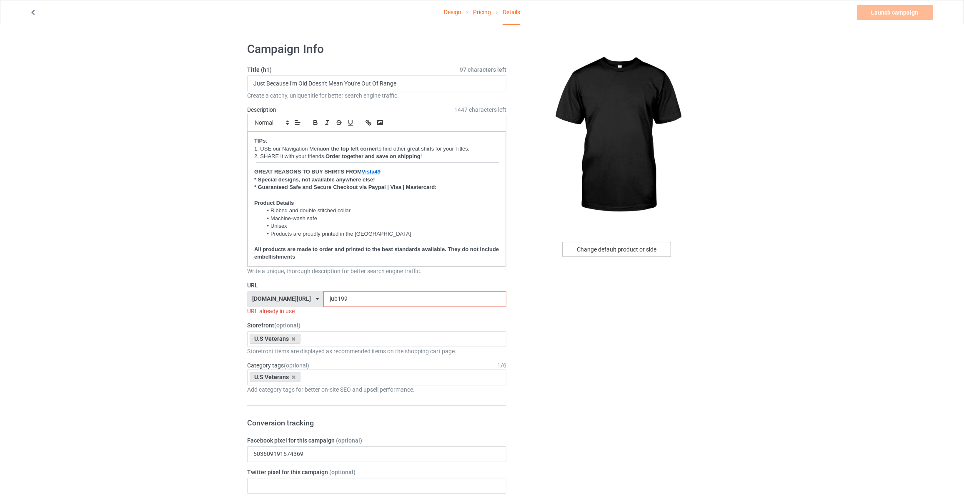
click at [599, 248] on div "Change default product or side" at bounding box center [616, 249] width 109 height 15
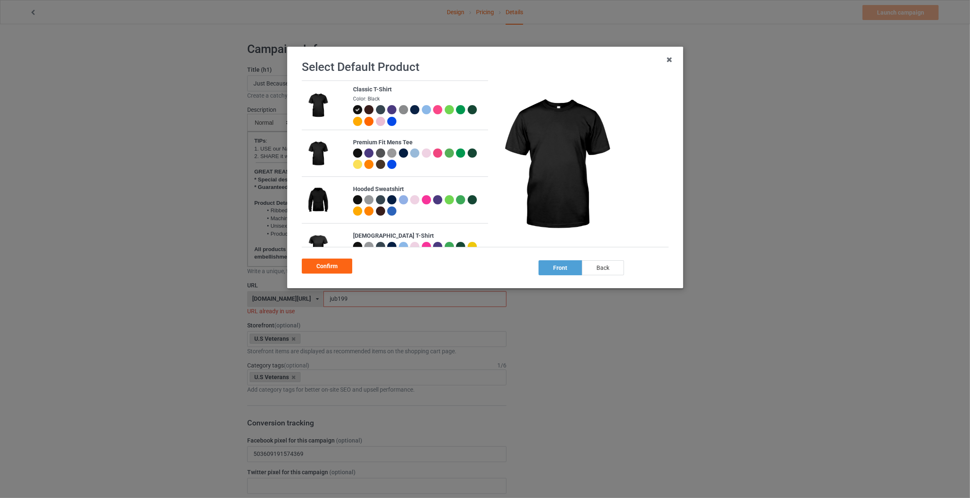
click at [600, 274] on div "back" at bounding box center [603, 267] width 42 height 15
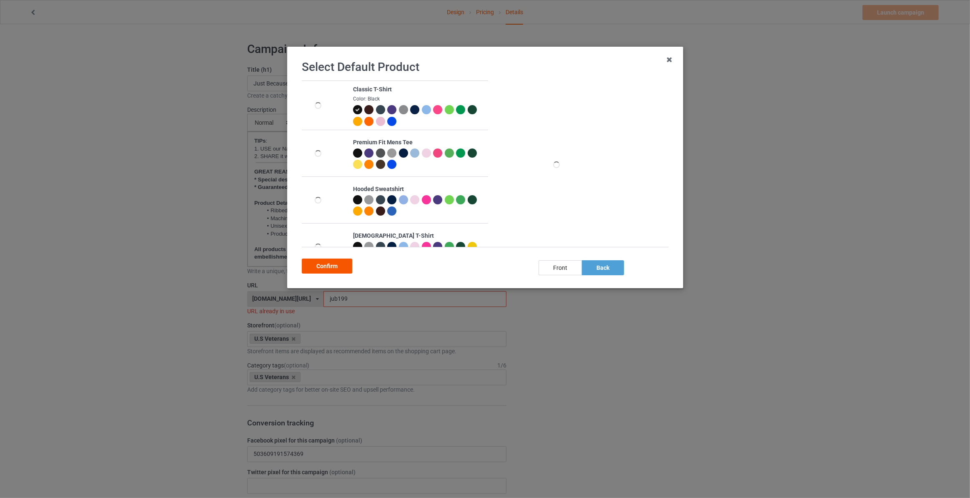
click at [327, 261] on div "Confirm" at bounding box center [327, 265] width 50 height 15
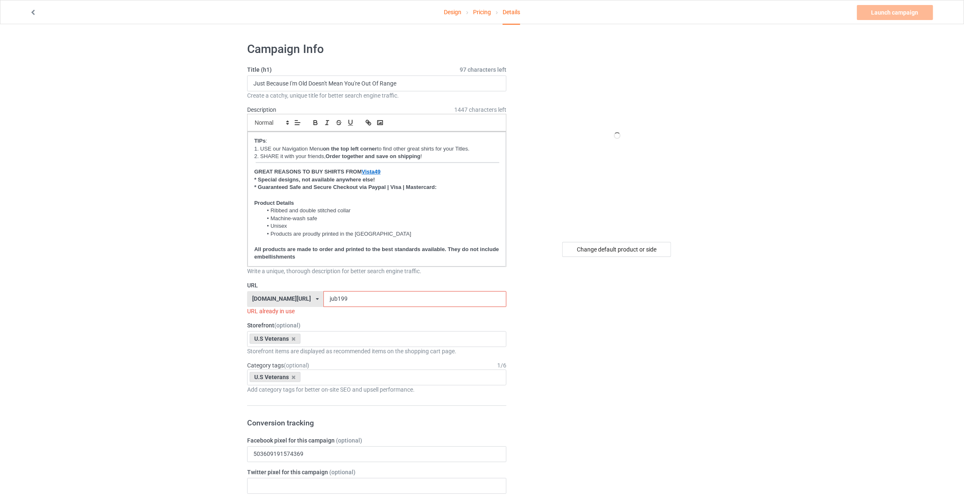
drag, startPoint x: 148, startPoint y: 125, endPoint x: 145, endPoint y: 8, distance: 117.6
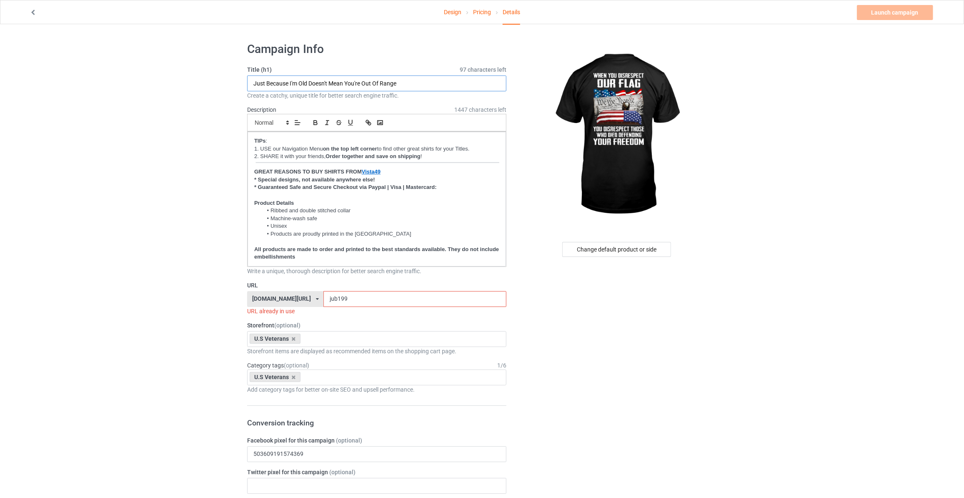
click at [429, 79] on input "Just Because I'm Old Doesn't Mean You're Out Of Range" at bounding box center [376, 83] width 259 height 16
type input "When You Disrespect Our Flag You Disrespect Those Who Died Defending Your Freed…"
drag, startPoint x: 327, startPoint y: 296, endPoint x: 181, endPoint y: 294, distance: 145.5
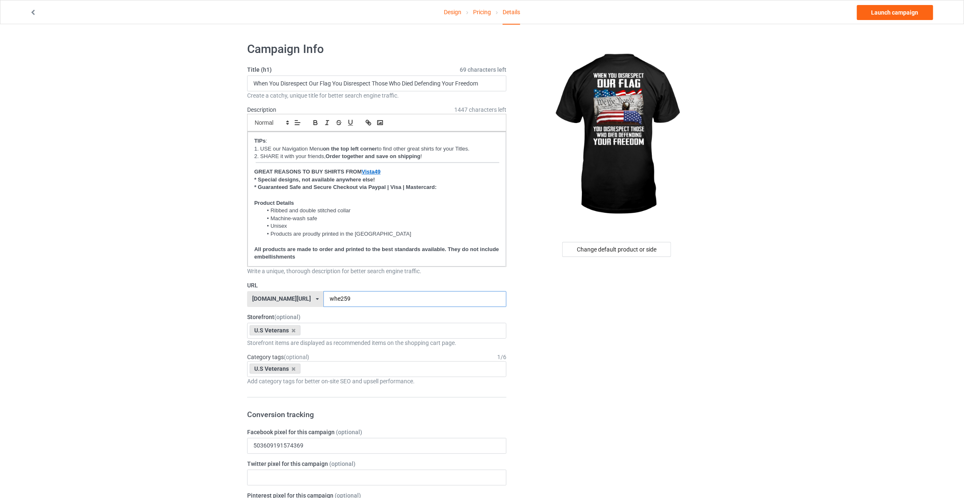
type input "whe259"
click at [895, 16] on link "Launch campaign" at bounding box center [895, 12] width 76 height 15
